Goal: Information Seeking & Learning: Learn about a topic

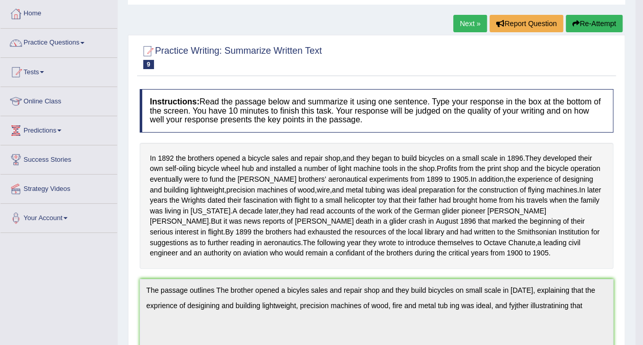
scroll to position [49, 0]
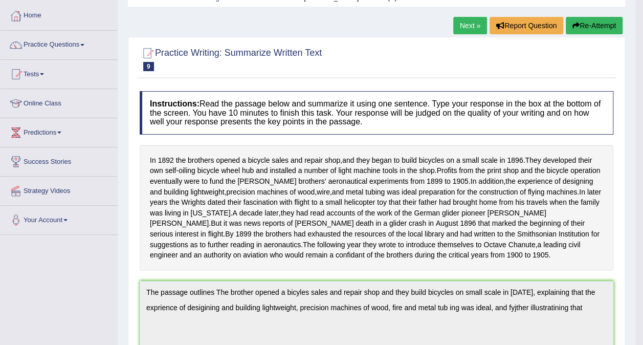
click at [187, 26] on div "Home Practice Writing: Summarize Written Text Wright Brothers (C) Next » Report…" at bounding box center [376, 315] width 517 height 729
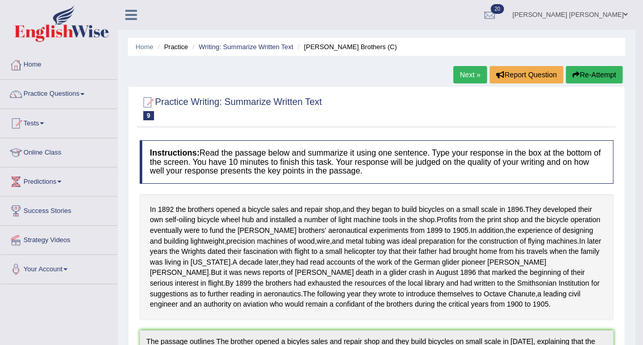
click at [246, 46] on link "Writing: Summarize Written Text" at bounding box center [245, 47] width 95 height 8
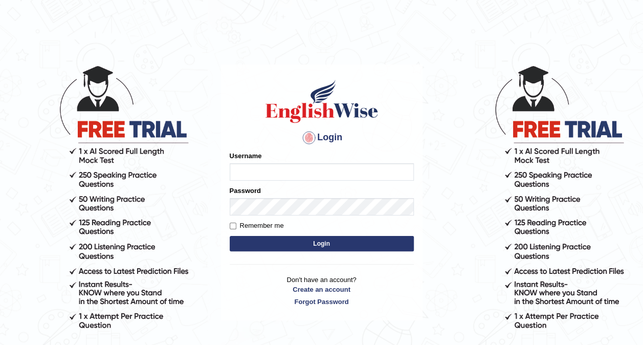
type input "Ellaine_9"
click at [313, 239] on button "Login" at bounding box center [322, 243] width 184 height 15
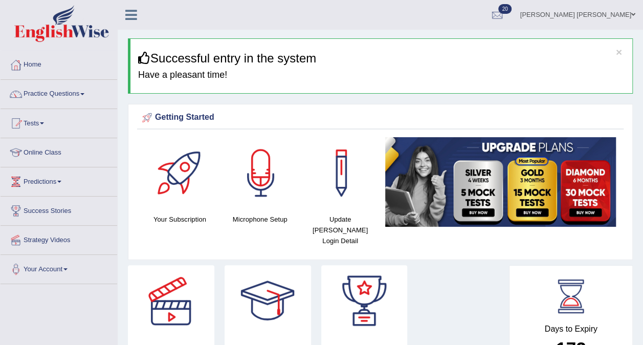
click at [43, 94] on link "Practice Questions" at bounding box center [59, 93] width 117 height 26
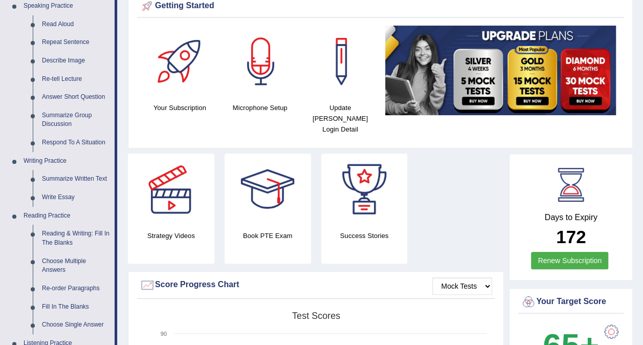
scroll to position [119, 0]
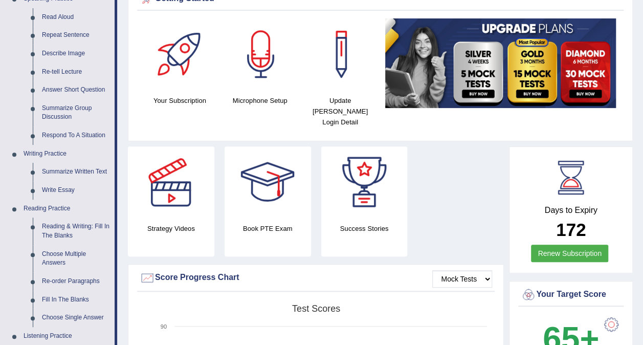
click at [61, 173] on link "Summarize Written Text" at bounding box center [75, 172] width 77 height 18
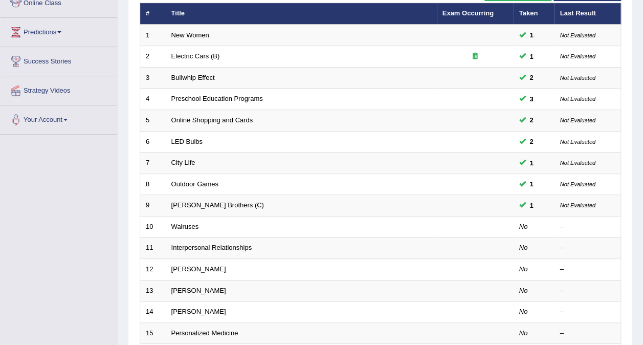
scroll to position [153, 0]
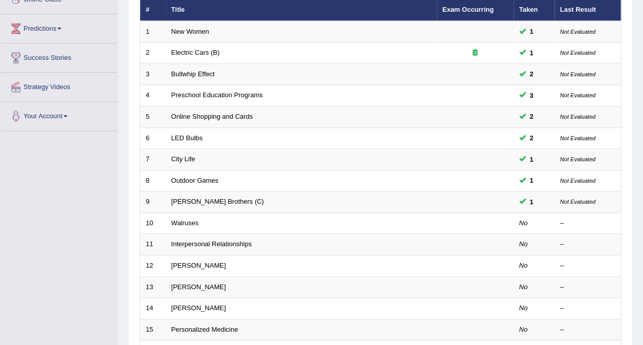
click at [194, 197] on link "[PERSON_NAME] Brothers (C)" at bounding box center [217, 201] width 93 height 8
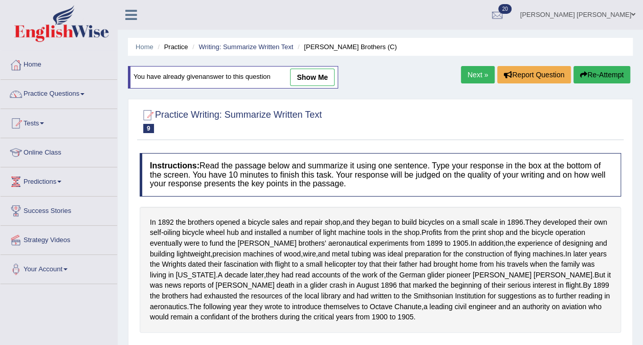
click at [599, 82] on button "Re-Attempt" at bounding box center [601, 74] width 57 height 17
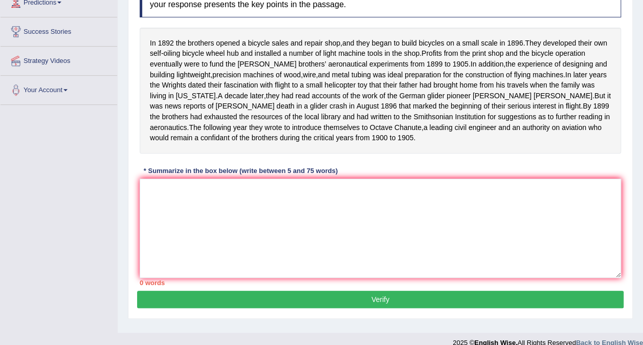
scroll to position [179, 0]
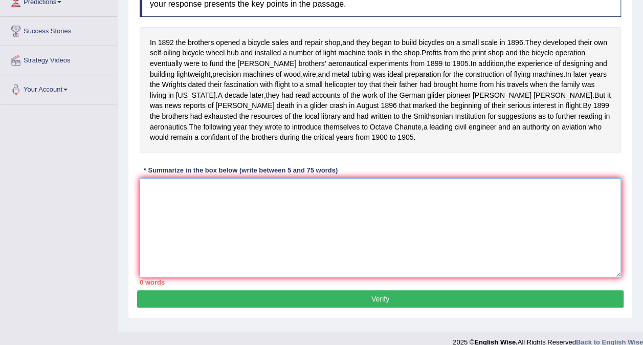
click at [222, 202] on textarea at bounding box center [380, 227] width 481 height 99
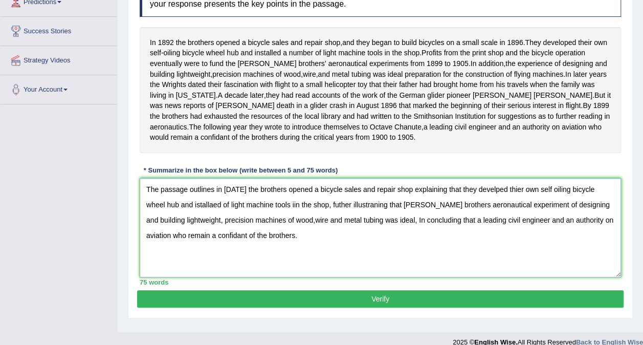
type textarea "The passage outlines in 1892 the brothers opened a bicycle sales and repair sho…"
click at [430, 305] on button "Verify" at bounding box center [380, 298] width 486 height 17
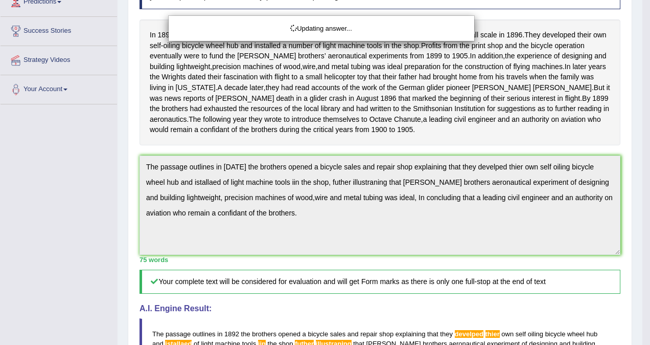
click at [268, 282] on h5 "Your complete text will be considered for evaluation and will get Form marks as…" at bounding box center [380, 281] width 481 height 24
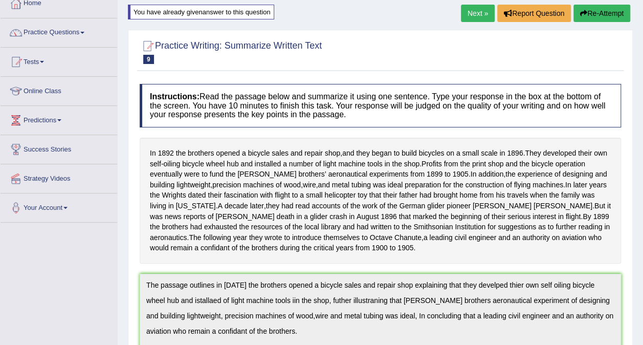
scroll to position [0, 0]
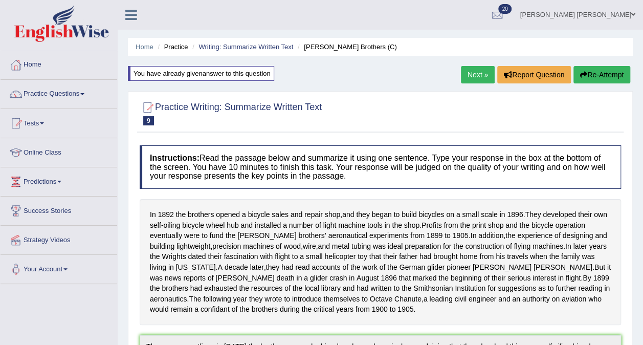
click at [254, 48] on link "Writing: Summarize Written Text" at bounding box center [245, 47] width 95 height 8
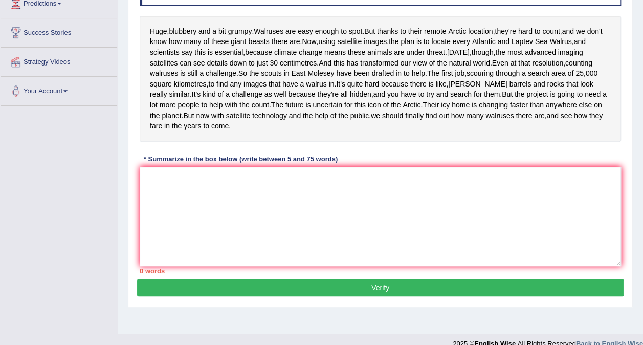
scroll to position [185, 0]
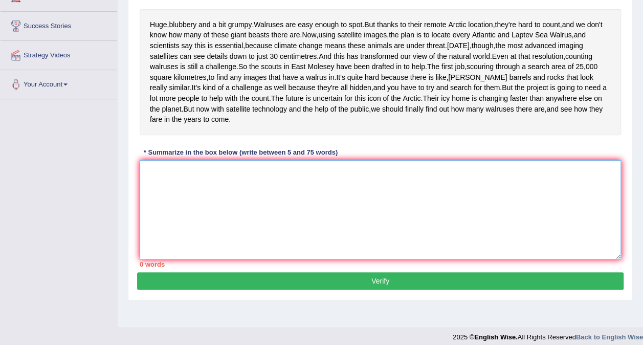
click at [351, 238] on textarea at bounding box center [380, 209] width 481 height 99
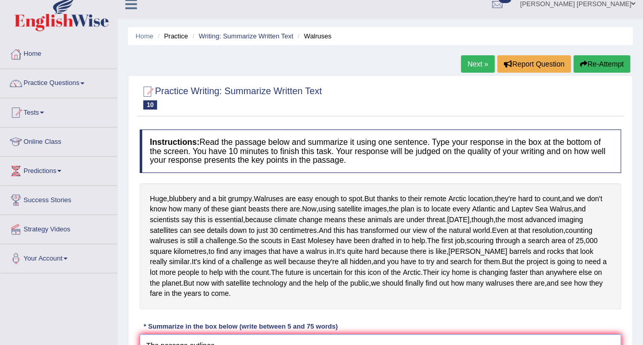
scroll to position [6, 0]
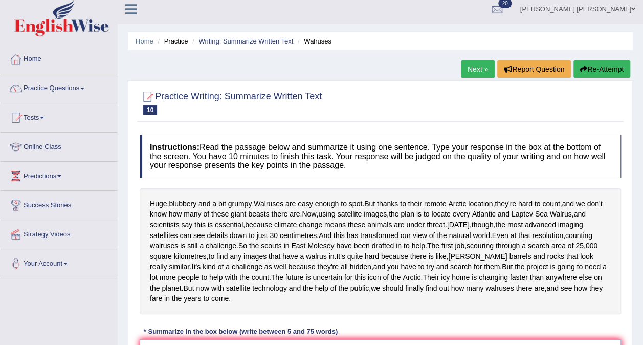
type textarea "The passage outlines"
click at [241, 41] on link "Writing: Summarize Written Text" at bounding box center [245, 41] width 95 height 8
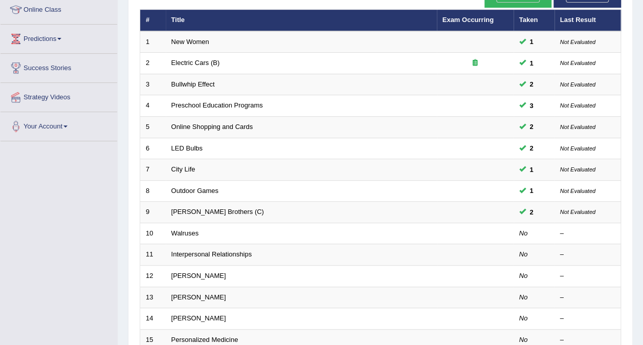
scroll to position [144, 0]
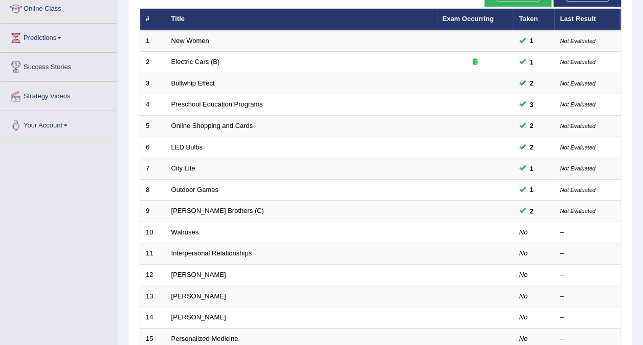
click at [179, 228] on link "Walruses" at bounding box center [185, 232] width 28 height 8
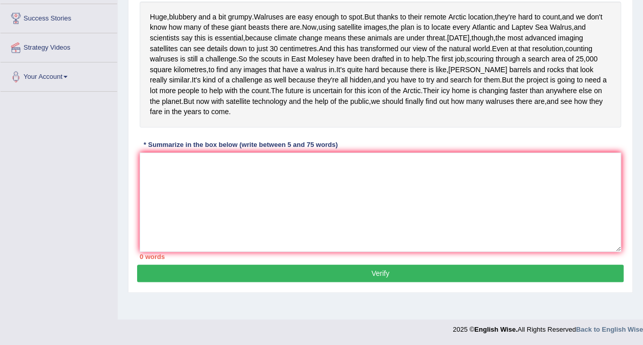
scroll to position [214, 0]
click at [430, 220] on textarea at bounding box center [380, 201] width 481 height 99
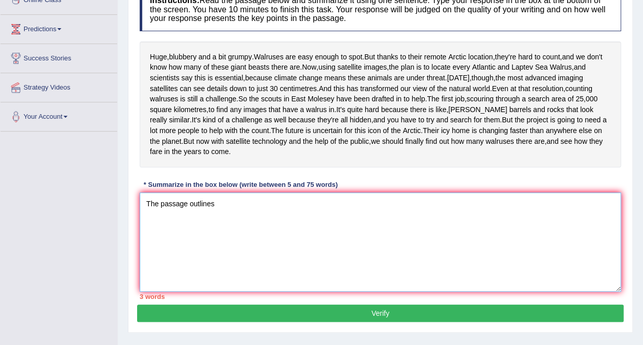
scroll to position [148, 0]
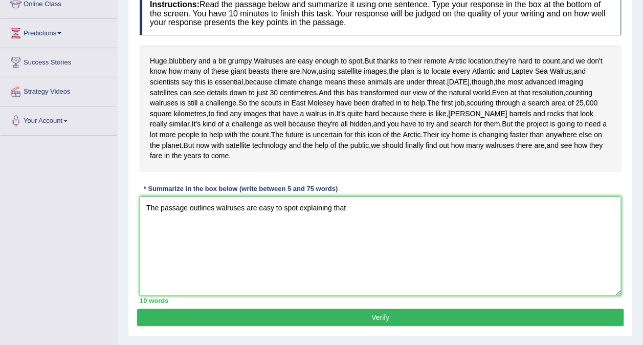
click at [297, 255] on textarea "The passage outlines walruses are easy to spot explaining that" at bounding box center [380, 245] width 481 height 99
click at [366, 251] on textarea "The passage outlines walruses are easy to spot, explaining that" at bounding box center [380, 245] width 481 height 99
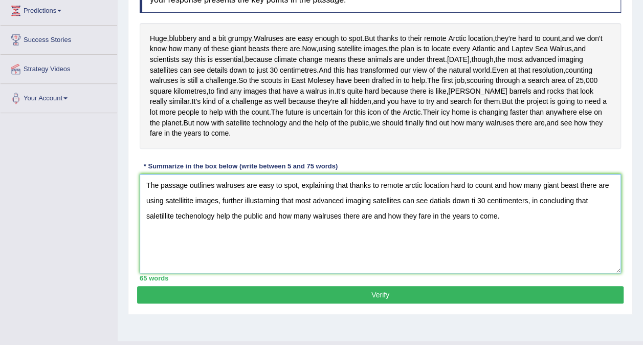
scroll to position [170, 0]
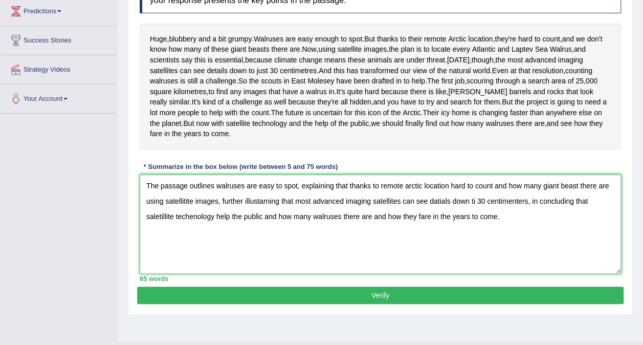
click at [576, 230] on textarea "The passage outlines walruses are easy to spot, explaining that thanks to remot…" at bounding box center [380, 223] width 481 height 99
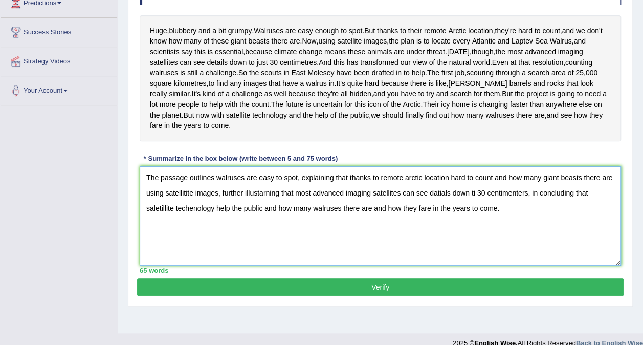
scroll to position [189, 0]
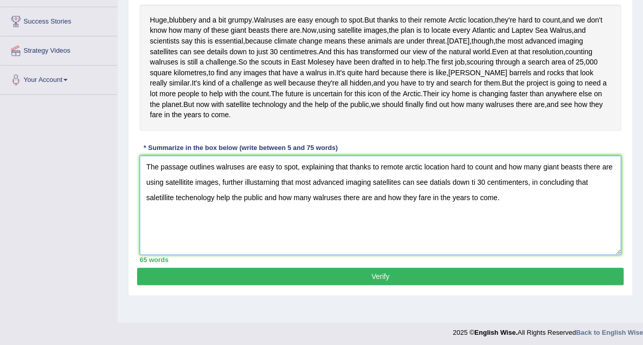
click at [481, 228] on textarea "The passage outlines walruses are easy to spot, explaining that thanks to remot…" at bounding box center [380, 204] width 481 height 99
click at [537, 230] on textarea "The passage outlines walruses are easy to spot, explaining that thanks to remot…" at bounding box center [380, 204] width 481 height 99
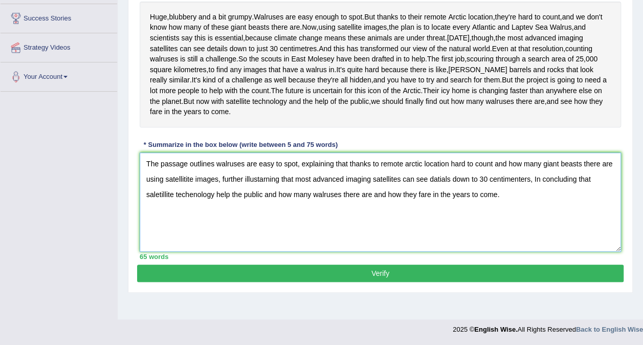
scroll to position [214, 0]
type textarea "The passage outlines walruses are easy to spot, explaining that thanks to remot…"
click at [178, 282] on button "Verify" at bounding box center [380, 272] width 486 height 17
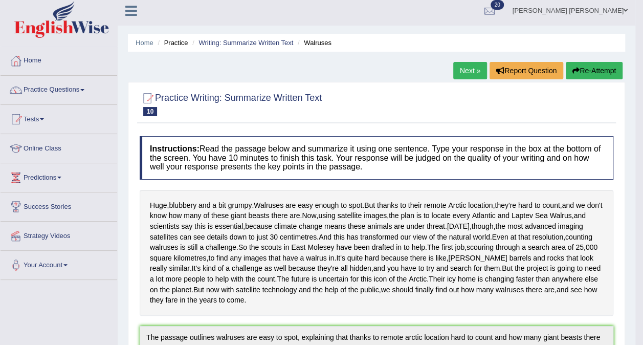
scroll to position [0, 0]
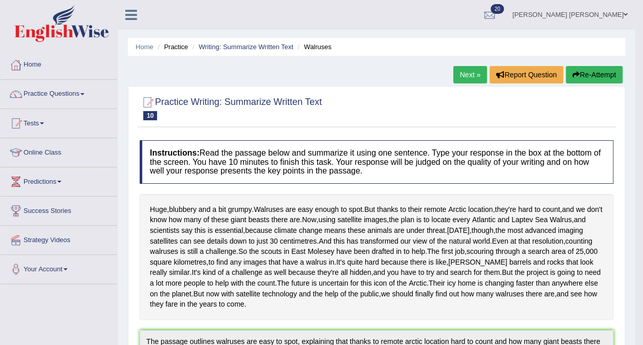
click at [240, 48] on link "Writing: Summarize Written Text" at bounding box center [245, 47] width 95 height 8
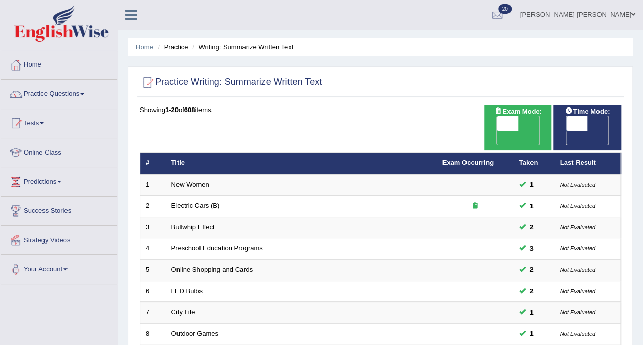
click at [175, 201] on link "Electric Cars (B)" at bounding box center [195, 205] width 49 height 8
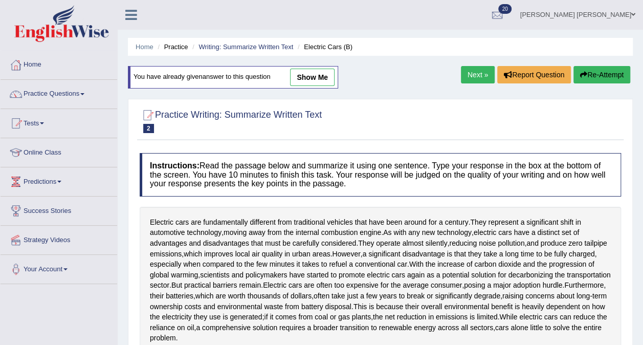
click at [318, 77] on link "show me" at bounding box center [312, 77] width 44 height 17
type textarea "The passages outline electric cars are fundamentally different from traditinal …"
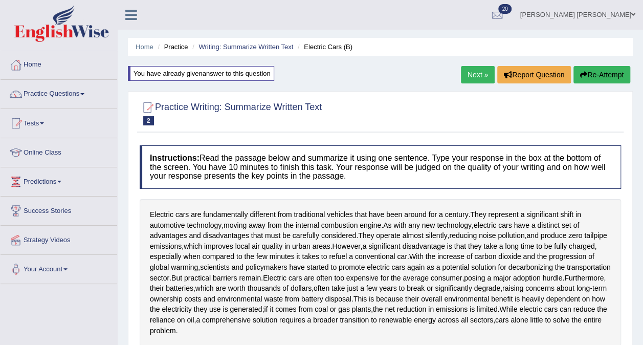
click at [251, 46] on link "Writing: Summarize Written Text" at bounding box center [245, 47] width 95 height 8
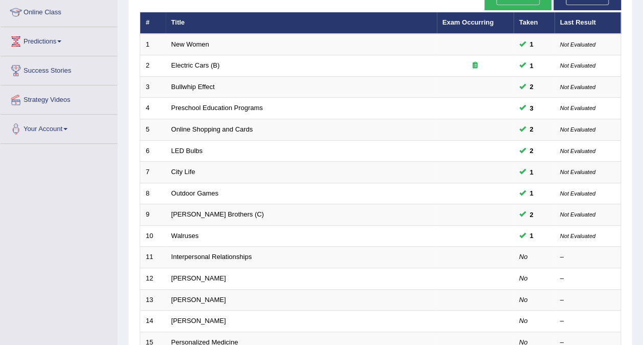
scroll to position [144, 0]
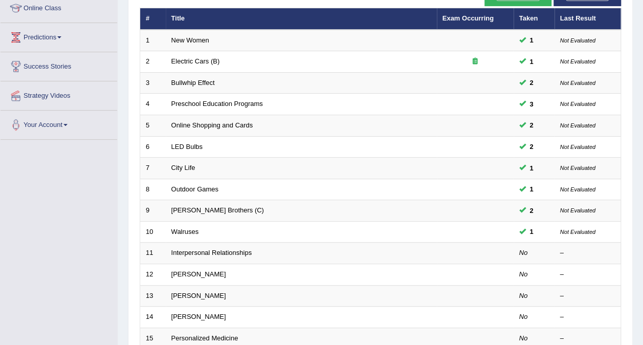
click at [187, 249] on link "Interpersonal Relationships" at bounding box center [211, 253] width 81 height 8
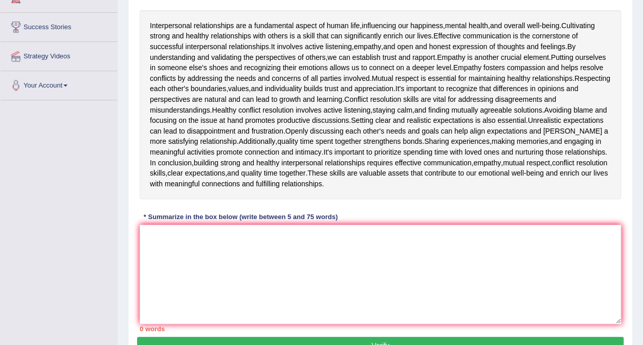
scroll to position [190, 0]
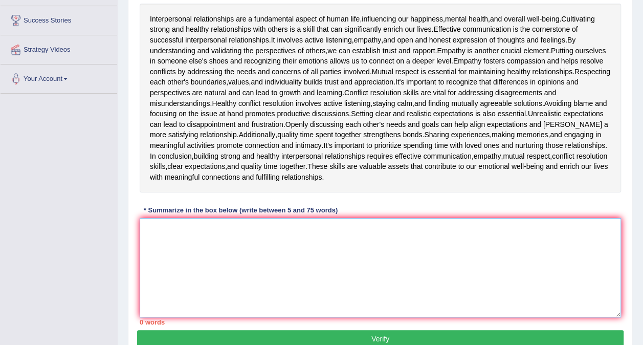
click at [187, 263] on textarea at bounding box center [380, 267] width 481 height 99
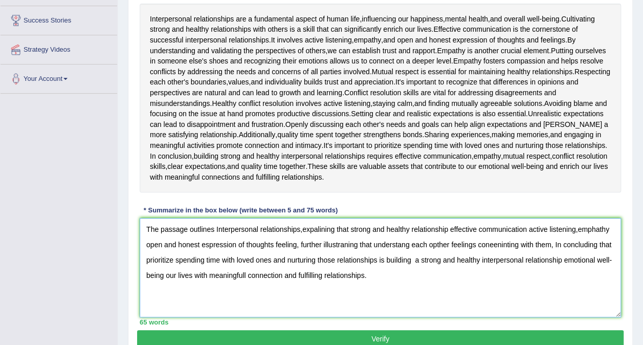
click at [305, 241] on textarea "The passage outlines Interpersonal relationships,expalining that strong and hea…" at bounding box center [380, 267] width 481 height 99
click at [439, 240] on textarea "The passage outlines Interpersonal relationships,expalining that strong and hea…" at bounding box center [380, 267] width 481 height 99
click at [515, 247] on textarea "The passage outlines Interpersonal relationships,expalining that strong and hea…" at bounding box center [380, 267] width 481 height 99
click at [485, 240] on textarea "The passage outlines Interpersonal relationships,expalining that strong and hea…" at bounding box center [380, 267] width 481 height 99
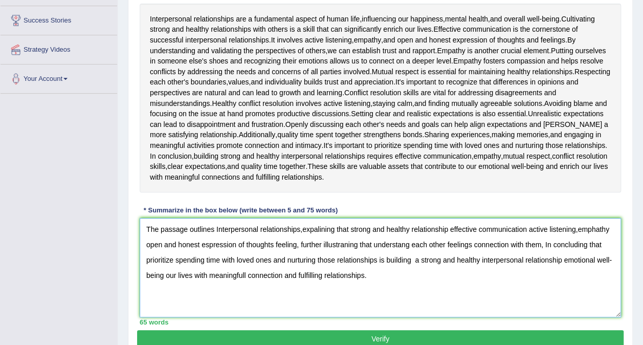
type textarea "The passage outlines Interpersonal relationships,expalining that strong and hea…"
click at [421, 336] on button "Verify" at bounding box center [380, 338] width 486 height 17
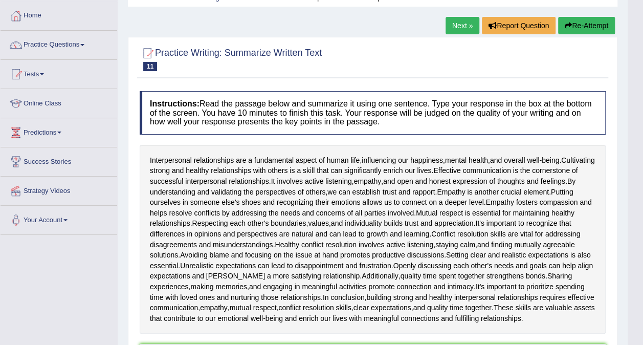
scroll to position [0, 0]
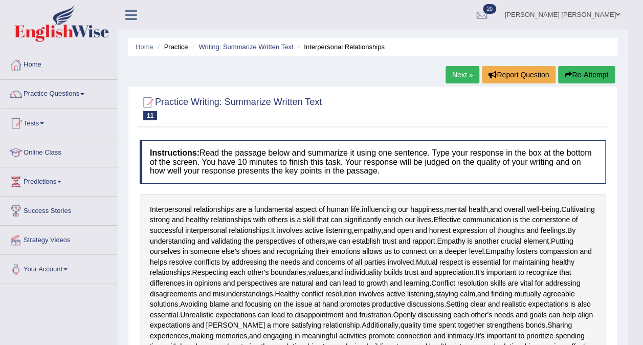
click at [232, 46] on link "Writing: Summarize Written Text" at bounding box center [245, 47] width 95 height 8
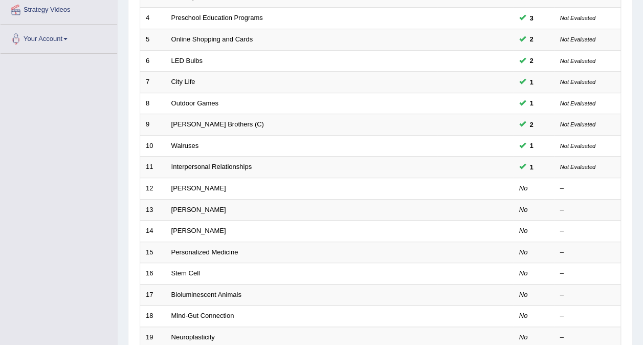
scroll to position [228, 0]
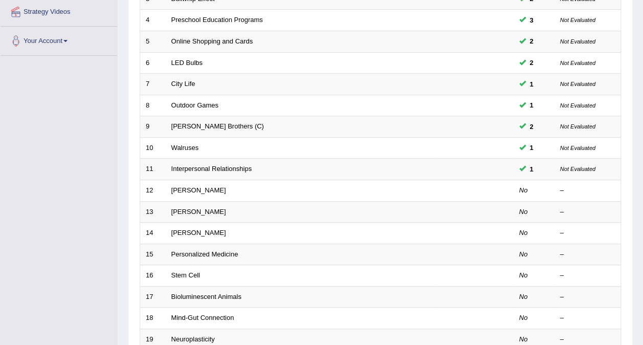
click at [34, 148] on div "Toggle navigation Home Practice Questions Speaking Practice Read Aloud Repeat S…" at bounding box center [321, 115] width 643 height 686
click at [193, 186] on link "[PERSON_NAME]" at bounding box center [198, 190] width 55 height 8
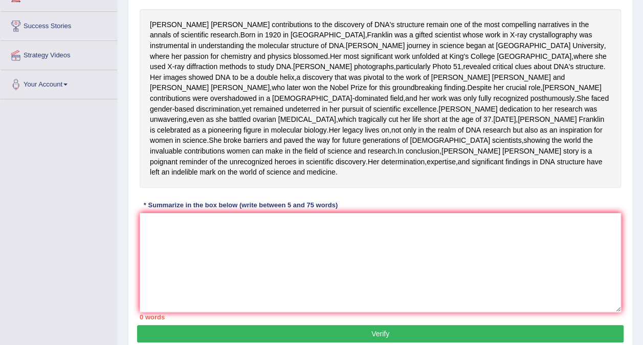
scroll to position [186, 0]
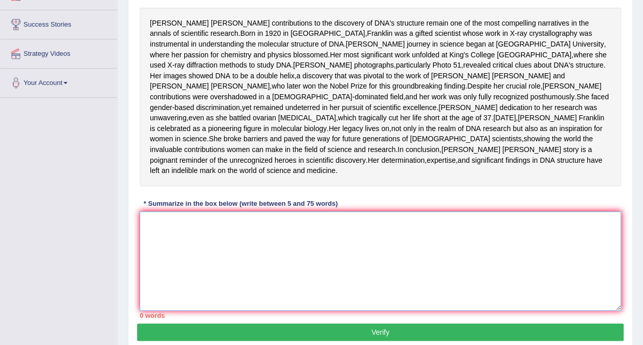
click at [237, 277] on textarea at bounding box center [380, 260] width 481 height 99
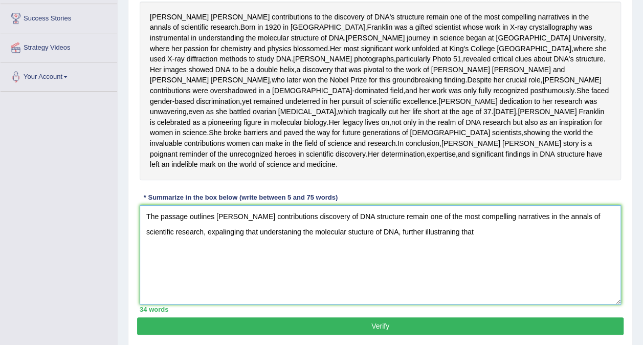
scroll to position [267, 0]
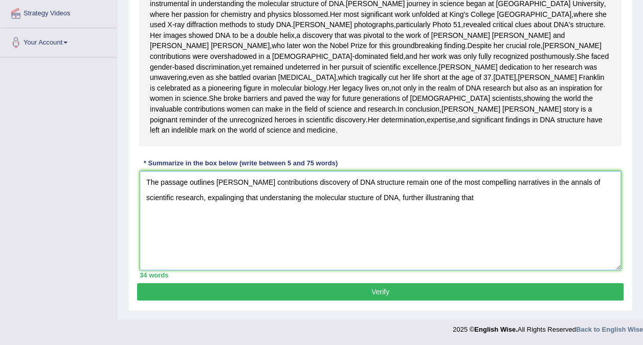
type textarea "The passage outlines [PERSON_NAME] contributions discovery of DNA structure rem…"
click at [437, 289] on button "Verify" at bounding box center [380, 291] width 486 height 17
